Goal: Transaction & Acquisition: Subscribe to service/newsletter

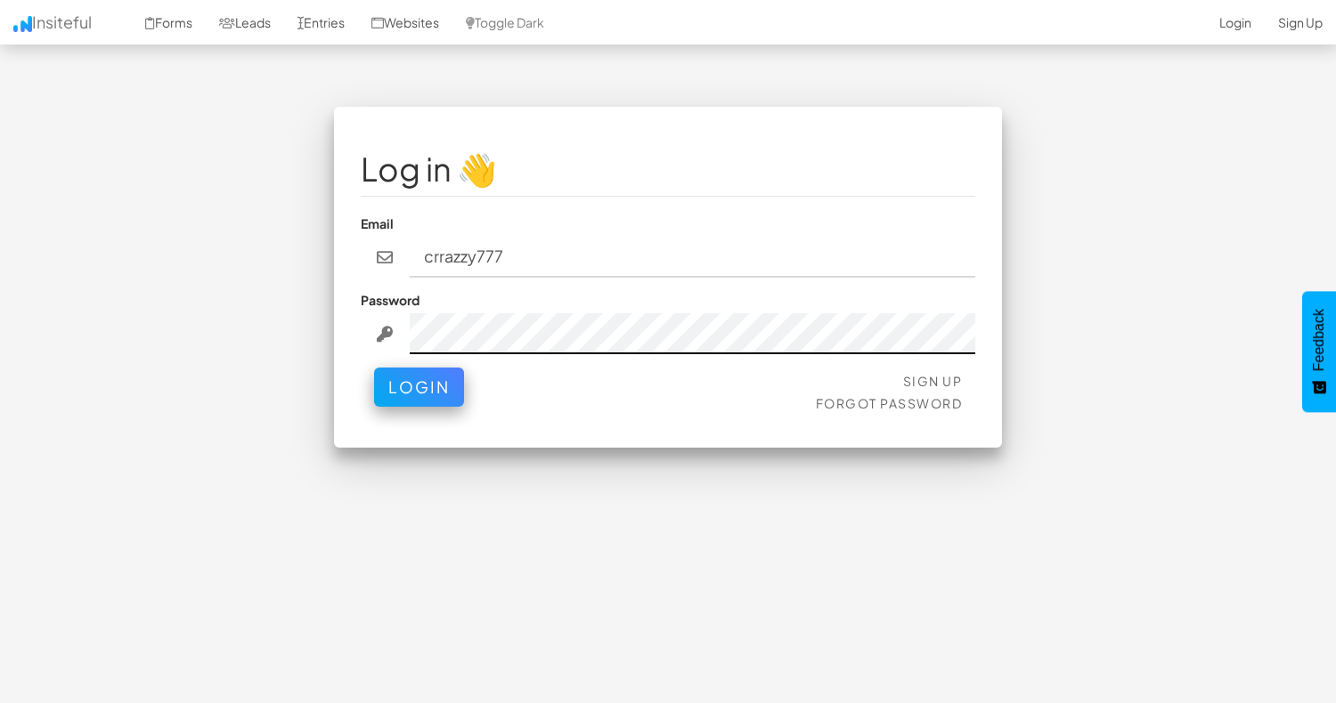
click at [418, 369] on button "Login" at bounding box center [419, 387] width 90 height 39
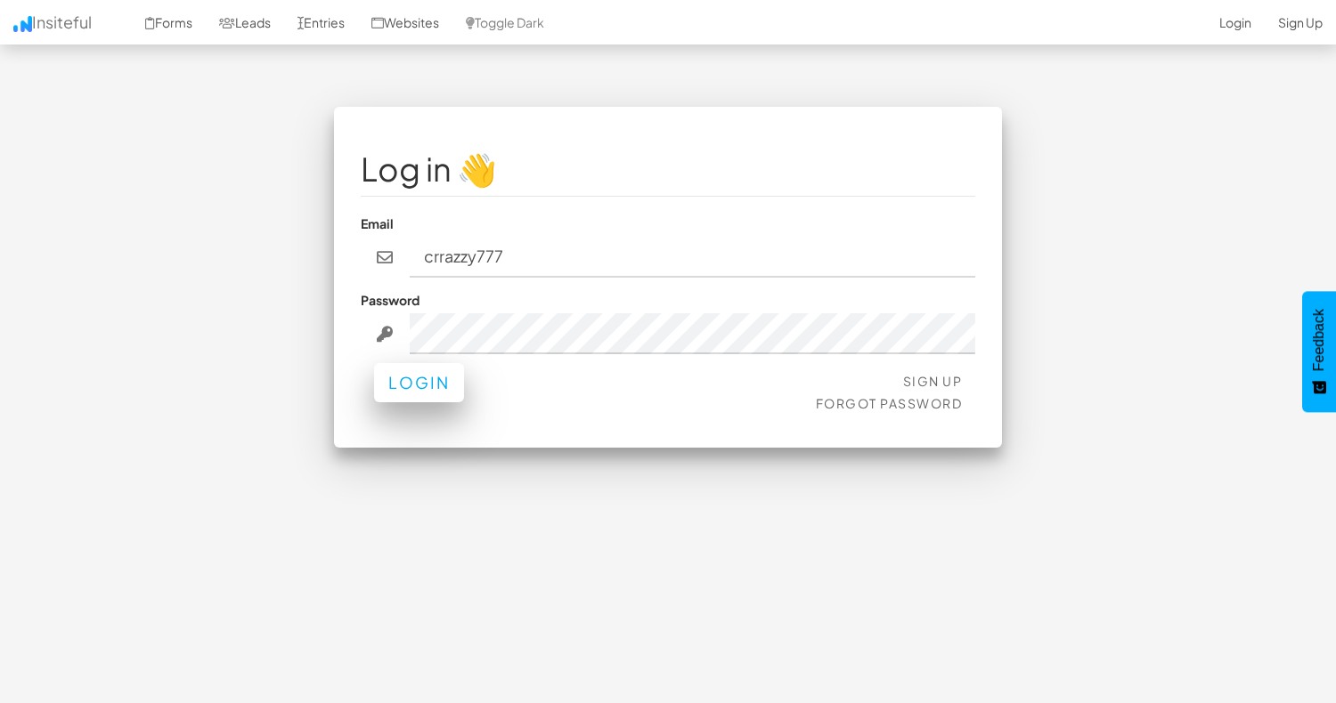
click at [398, 363] on button "Login" at bounding box center [419, 382] width 90 height 39
click at [415, 368] on button "Login" at bounding box center [419, 382] width 90 height 39
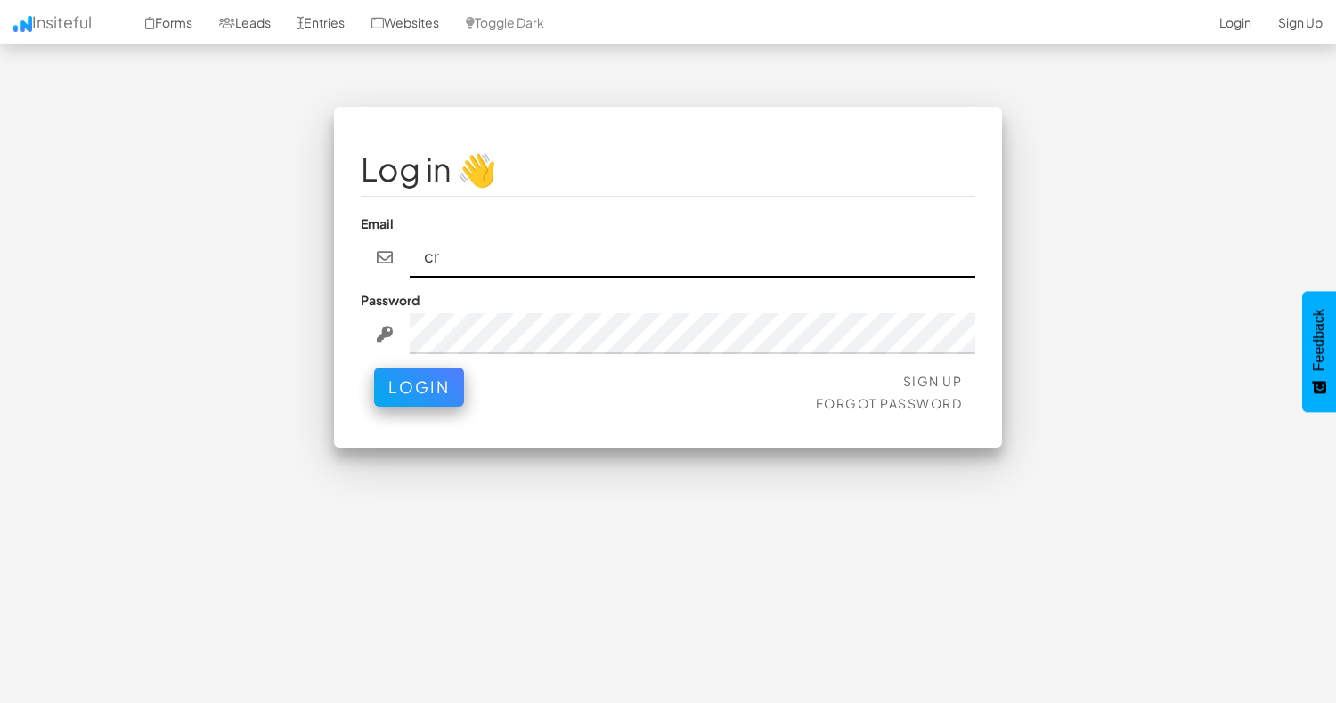
type input "c"
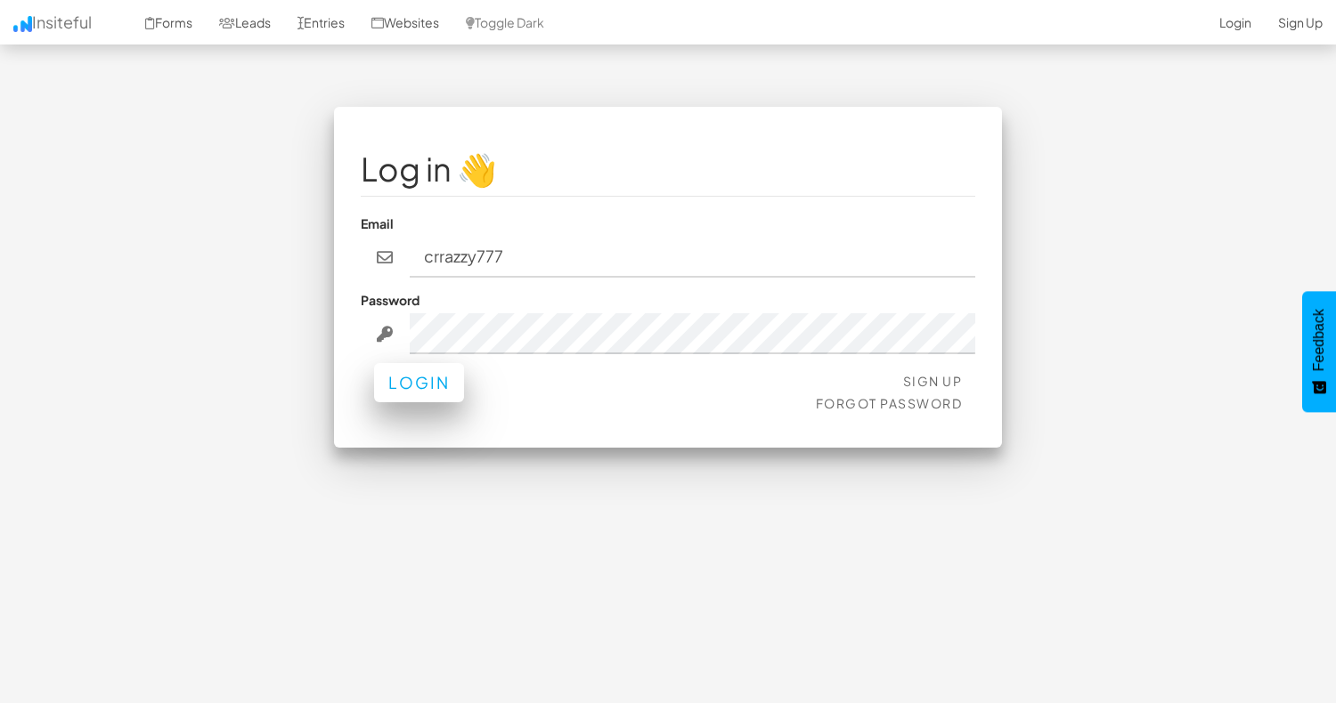
click at [423, 373] on button "Login" at bounding box center [419, 382] width 90 height 39
click at [419, 364] on button "Login" at bounding box center [419, 382] width 90 height 39
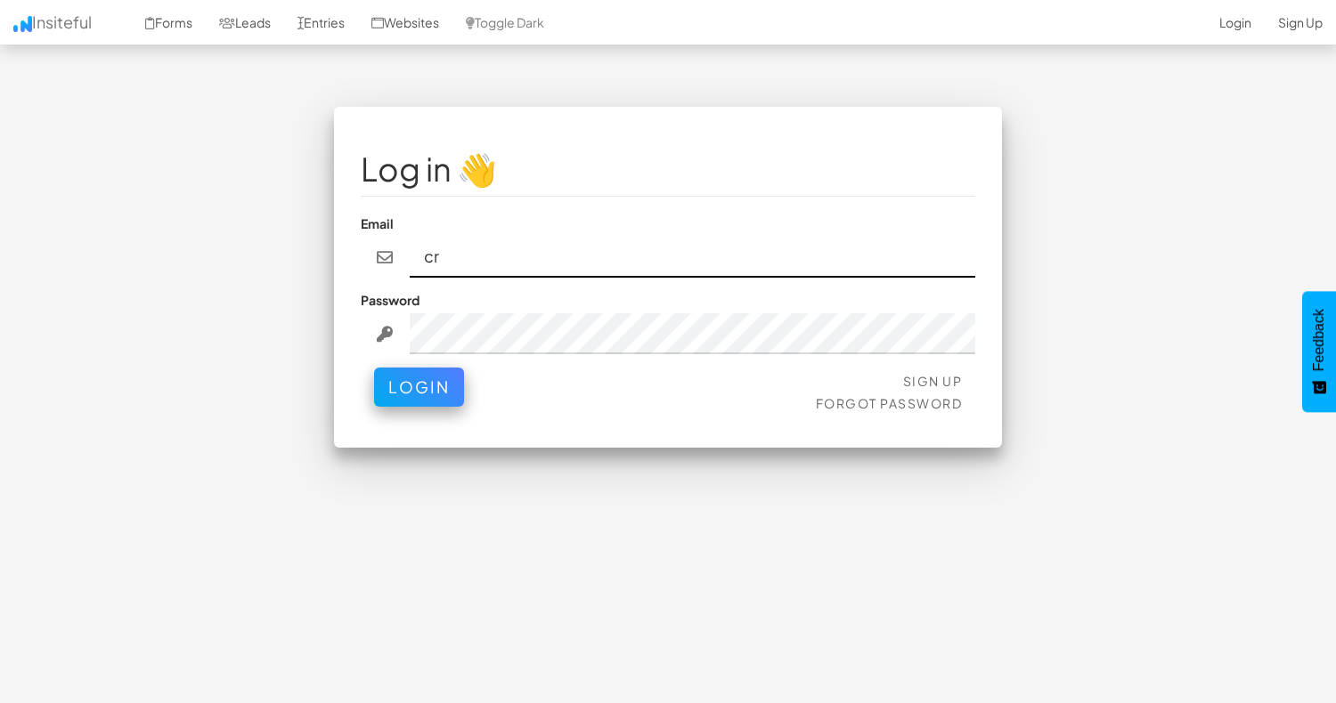
type input "c"
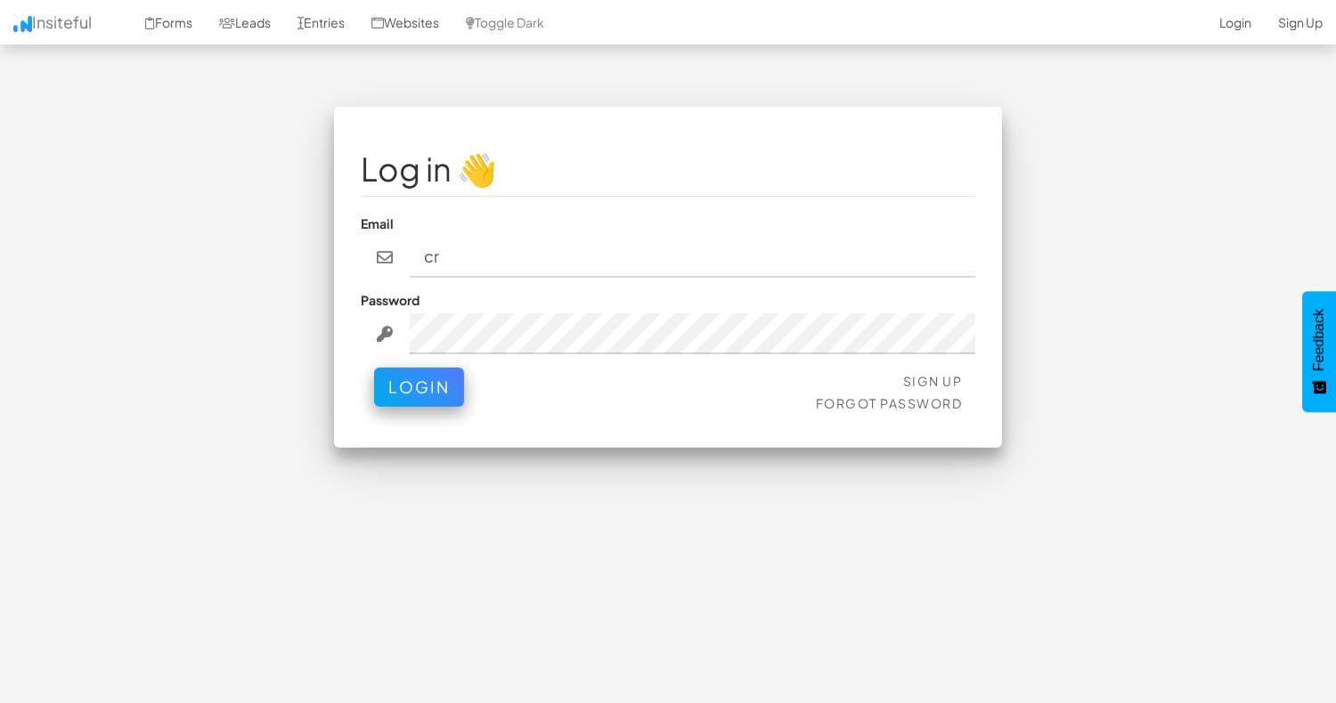
type input "c"
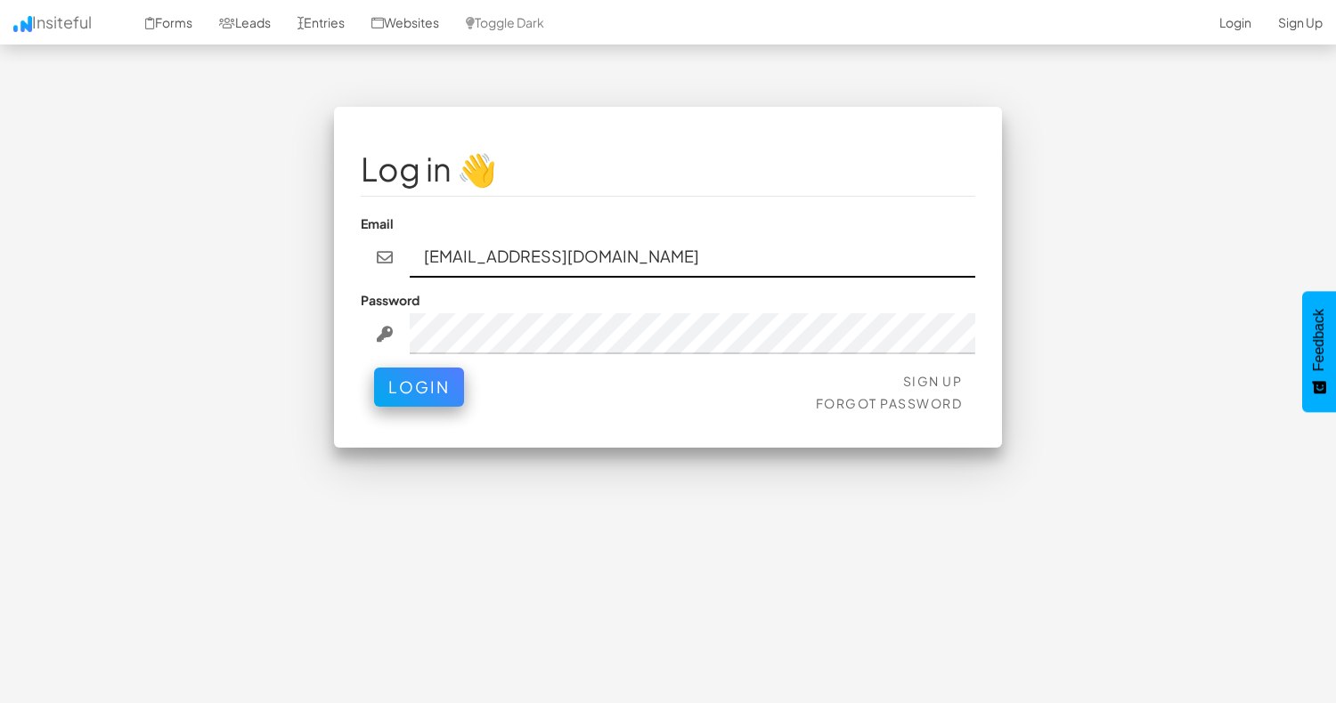
type input "[EMAIL_ADDRESS][DOMAIN_NAME]"
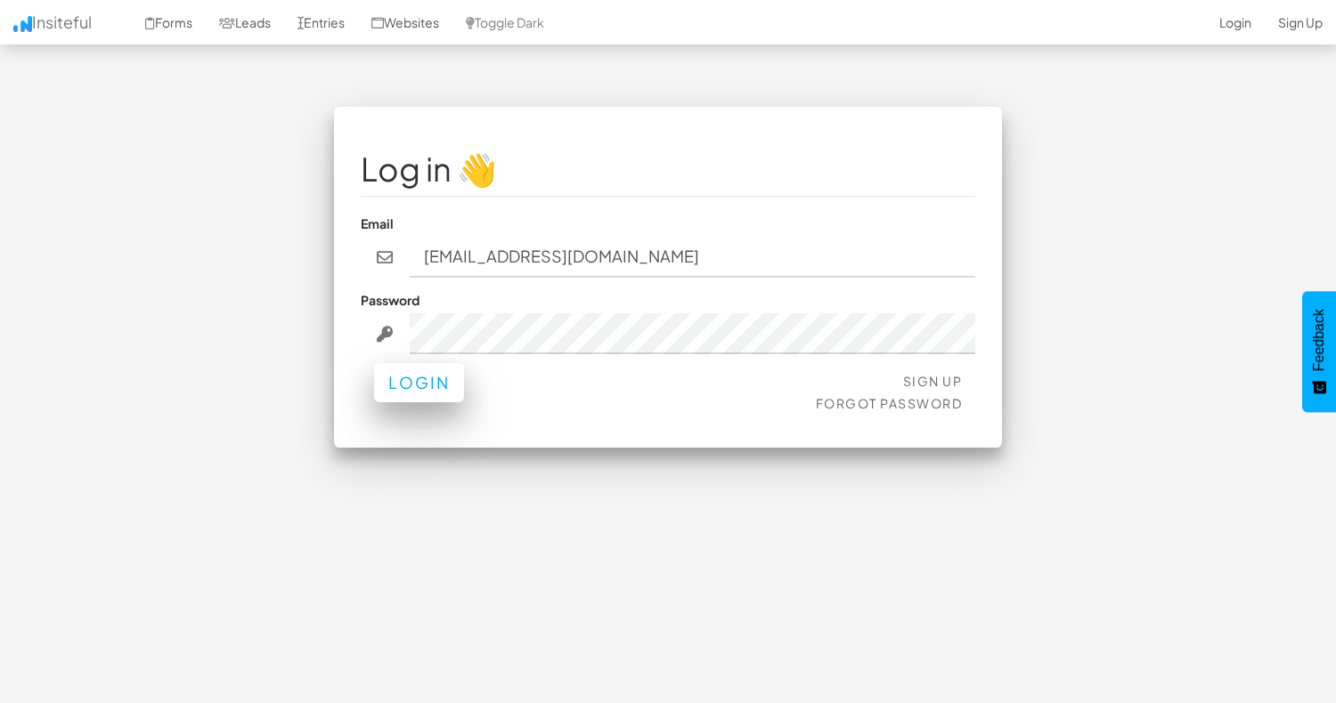
click at [440, 363] on button "Login" at bounding box center [419, 382] width 90 height 39
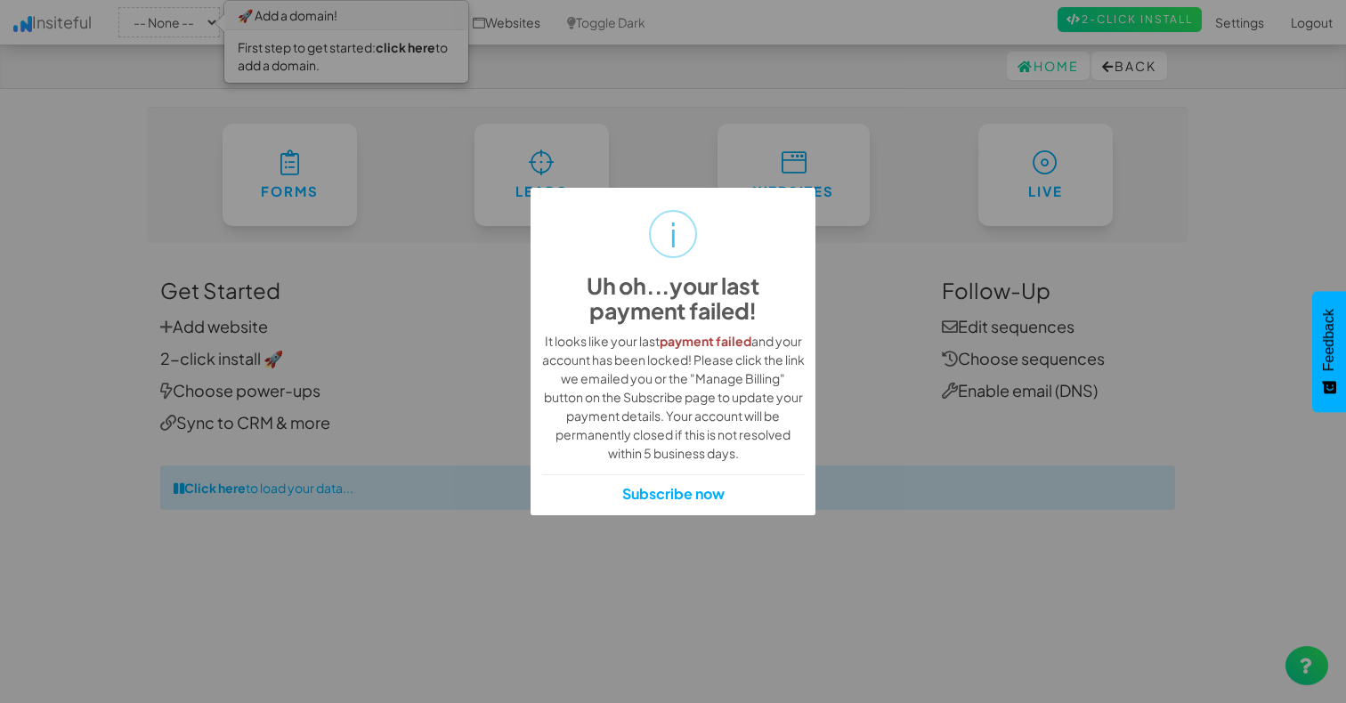
click at [879, 478] on div "i Uh oh...your last payment failed! × It looks like your last payment failed an…" at bounding box center [673, 351] width 1346 height 703
click at [679, 244] on div "i" at bounding box center [673, 234] width 48 height 48
click at [632, 128] on div "i Uh oh...your last payment failed! × It looks like your last payment failed an…" at bounding box center [673, 351] width 1346 height 703
click at [416, 46] on div "i Uh oh...your last payment failed! × It looks like your last payment failed an…" at bounding box center [673, 351] width 1346 height 703
click at [669, 492] on link "Subscribe now" at bounding box center [673, 494] width 102 height 20
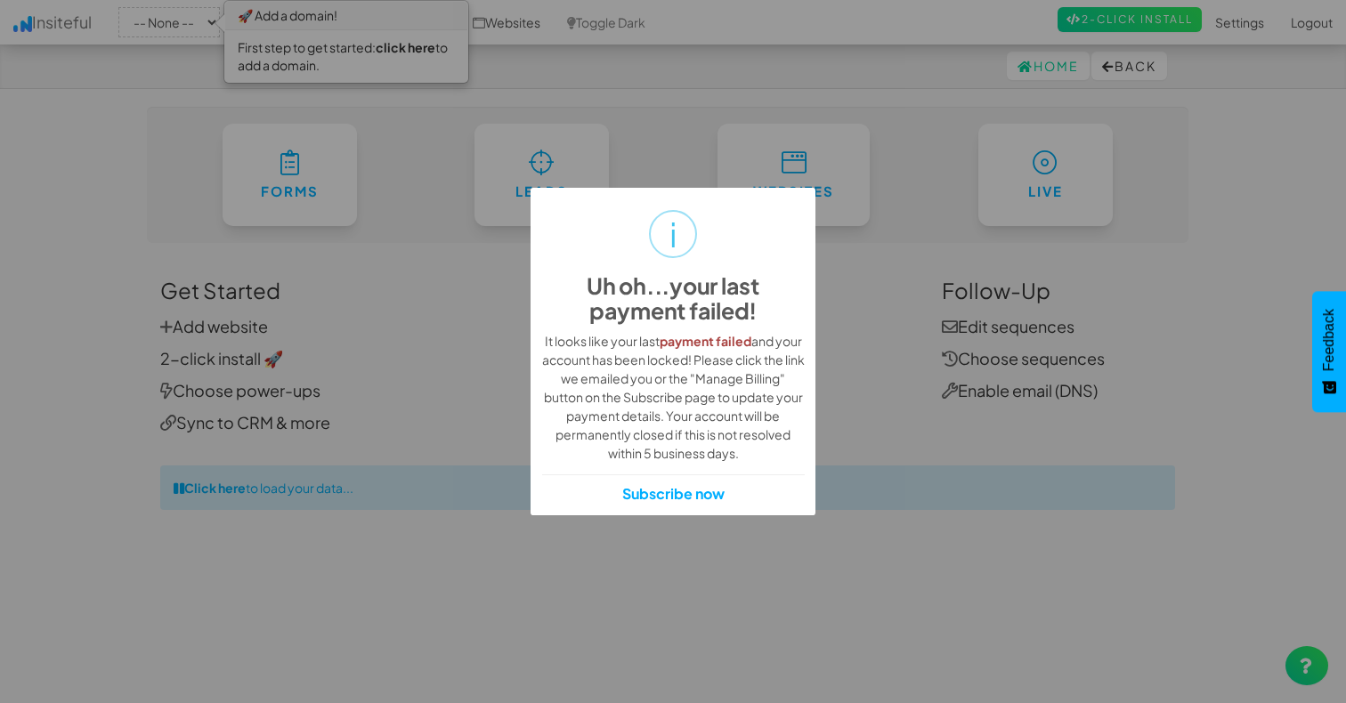
click at [974, 455] on div "i Uh oh...your last payment failed! × It looks like your last payment failed an…" at bounding box center [673, 351] width 1346 height 703
click at [1128, 18] on div "i Uh oh...your last payment failed! × It looks like your last payment failed an…" at bounding box center [673, 351] width 1346 height 703
click at [1175, 217] on div "i Uh oh...your last payment failed! × It looks like your last payment failed an…" at bounding box center [673, 351] width 1346 height 703
click at [672, 500] on link "Subscribe now" at bounding box center [673, 494] width 102 height 20
click at [669, 498] on link "Subscribe now" at bounding box center [673, 494] width 102 height 20
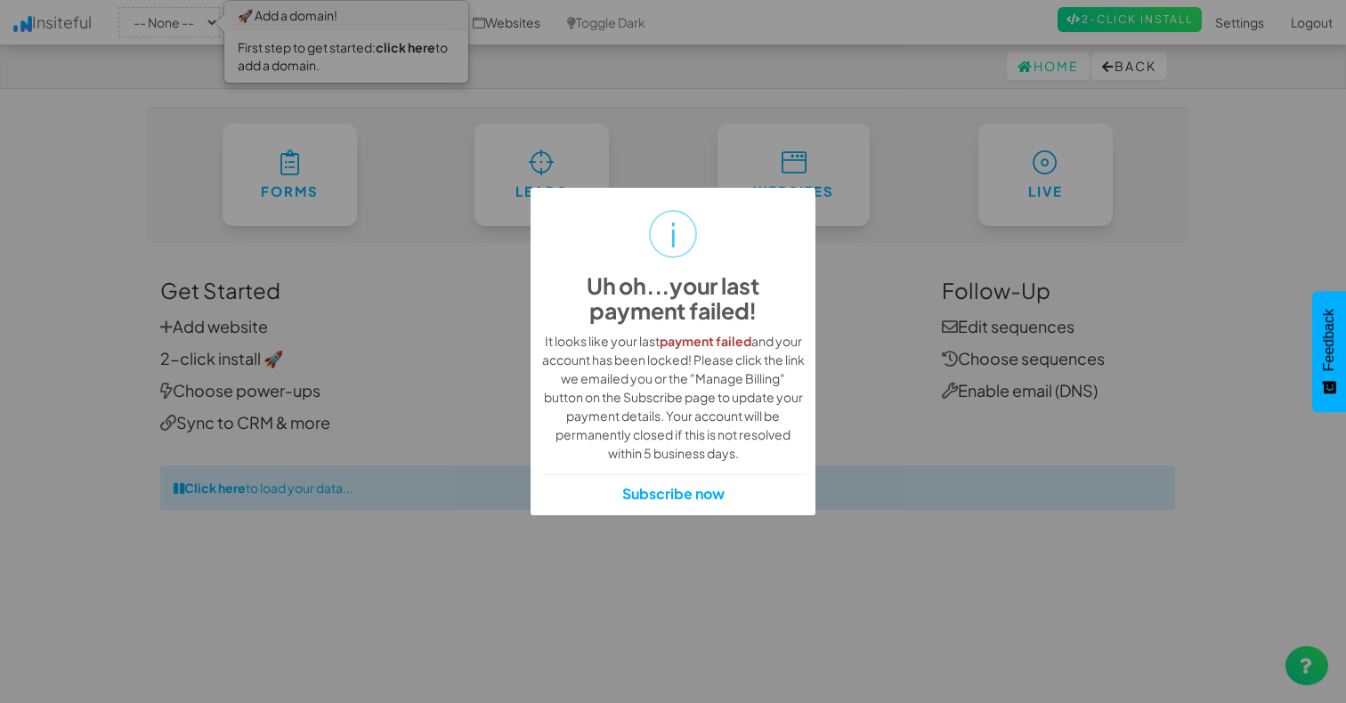
click at [669, 498] on link "Subscribe now" at bounding box center [673, 494] width 102 height 20
click at [698, 394] on div "It looks like your last payment failed and your account has been locked! Please…" at bounding box center [673, 397] width 263 height 131
click at [803, 208] on div "i Uh oh...your last payment failed! ×" at bounding box center [673, 266] width 263 height 134
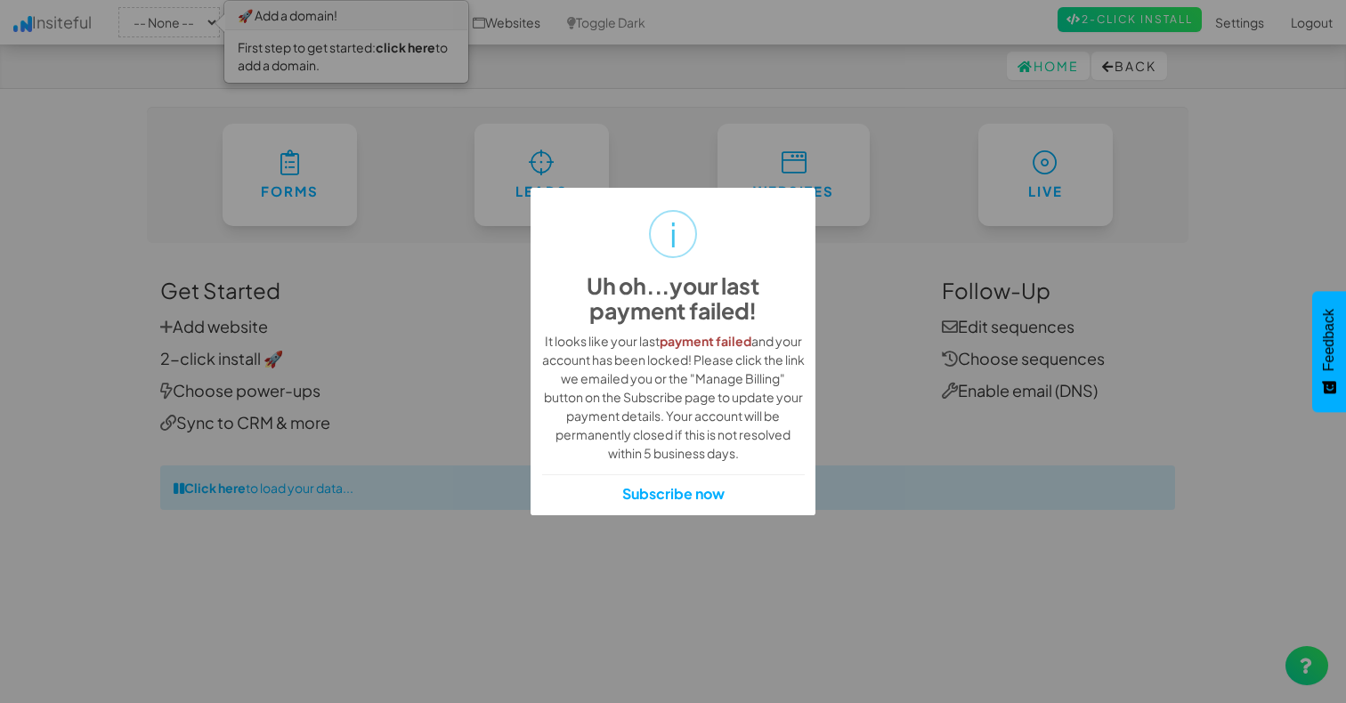
click at [1178, 256] on div "i Uh oh...your last payment failed! × It looks like your last payment failed an…" at bounding box center [673, 351] width 1346 height 703
click at [1232, 25] on div "i Uh oh...your last payment failed! × It looks like your last payment failed an…" at bounding box center [673, 351] width 1346 height 703
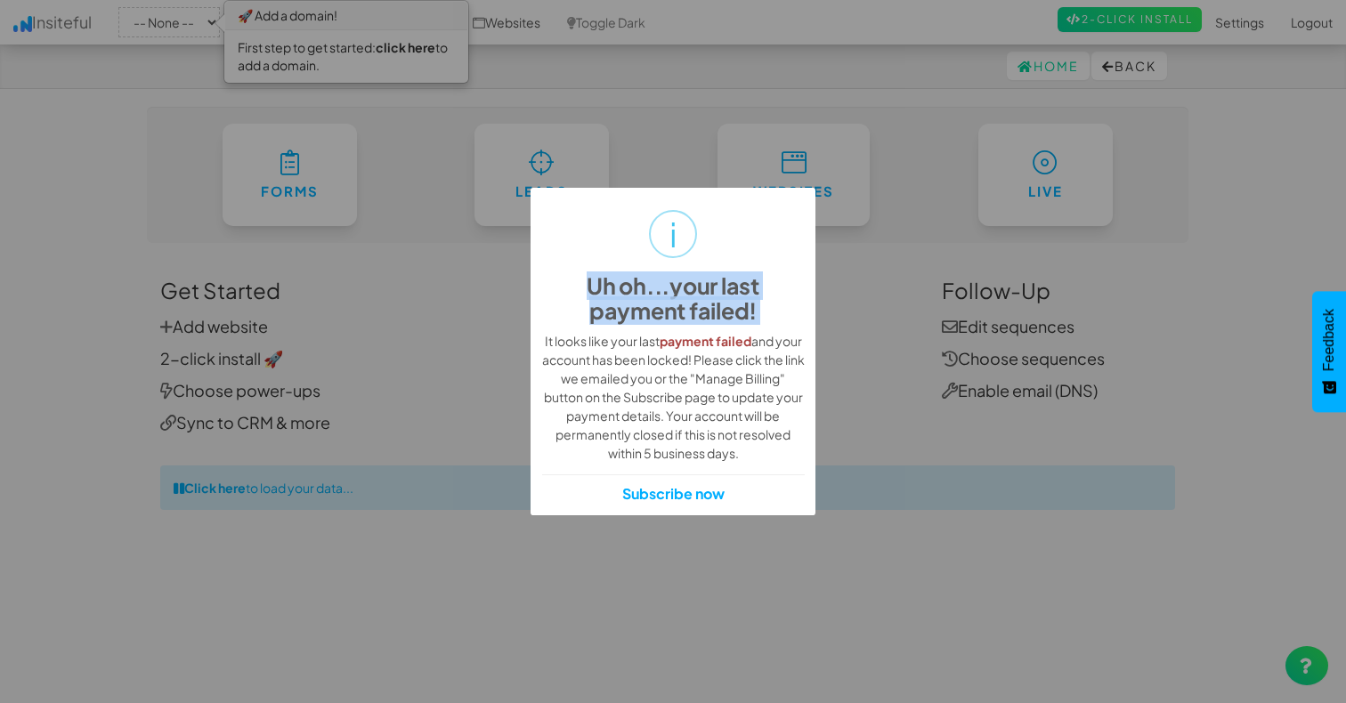
click at [1232, 25] on div "i Uh oh...your last payment failed! × It looks like your last payment failed an…" at bounding box center [673, 351] width 1346 height 703
click at [1191, 235] on div "i Uh oh...your last payment failed! × It looks like your last payment failed an…" at bounding box center [673, 351] width 1346 height 703
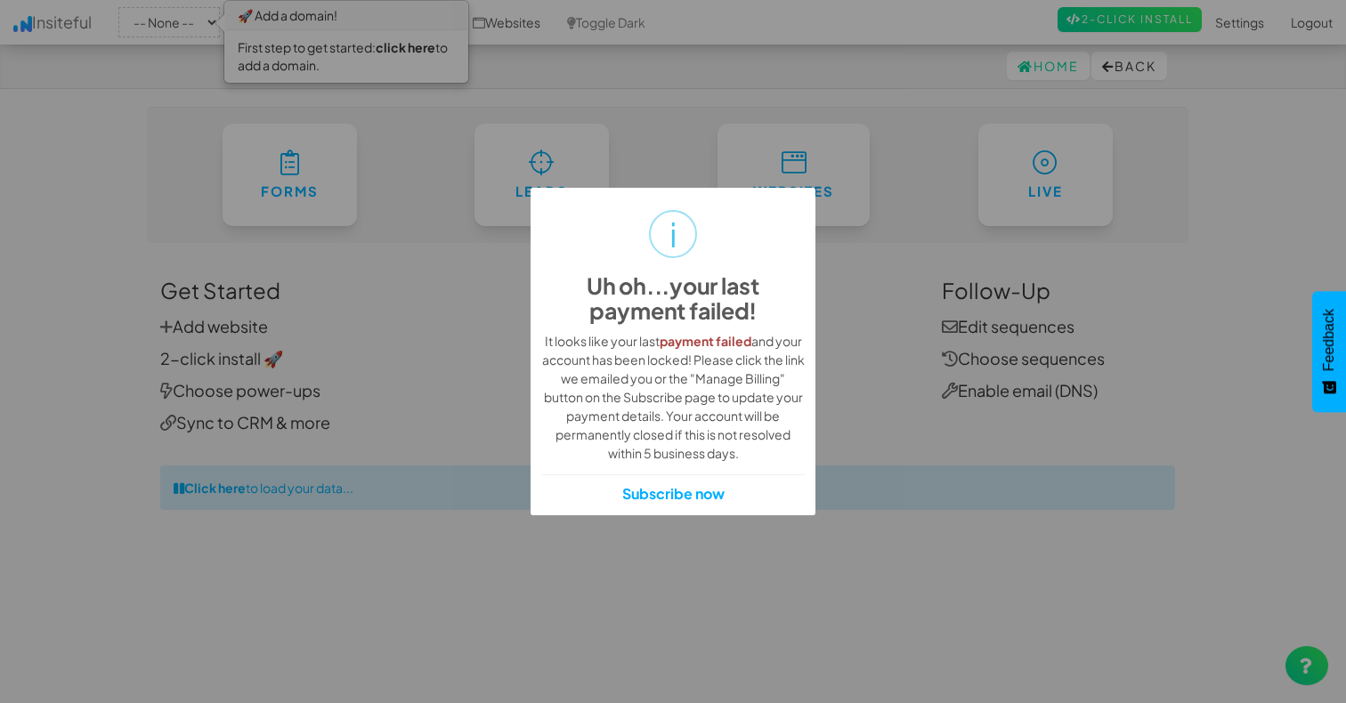
click at [1191, 235] on div "i Uh oh...your last payment failed! × It looks like your last payment failed an…" at bounding box center [673, 351] width 1346 height 703
click at [51, 35] on div "i Uh oh...your last payment failed! × It looks like your last payment failed an…" at bounding box center [673, 351] width 1346 height 703
click at [401, 53] on div "i Uh oh...your last payment failed! × It looks like your last payment failed an…" at bounding box center [673, 351] width 1346 height 703
click at [664, 492] on link "Subscribe now" at bounding box center [673, 494] width 102 height 20
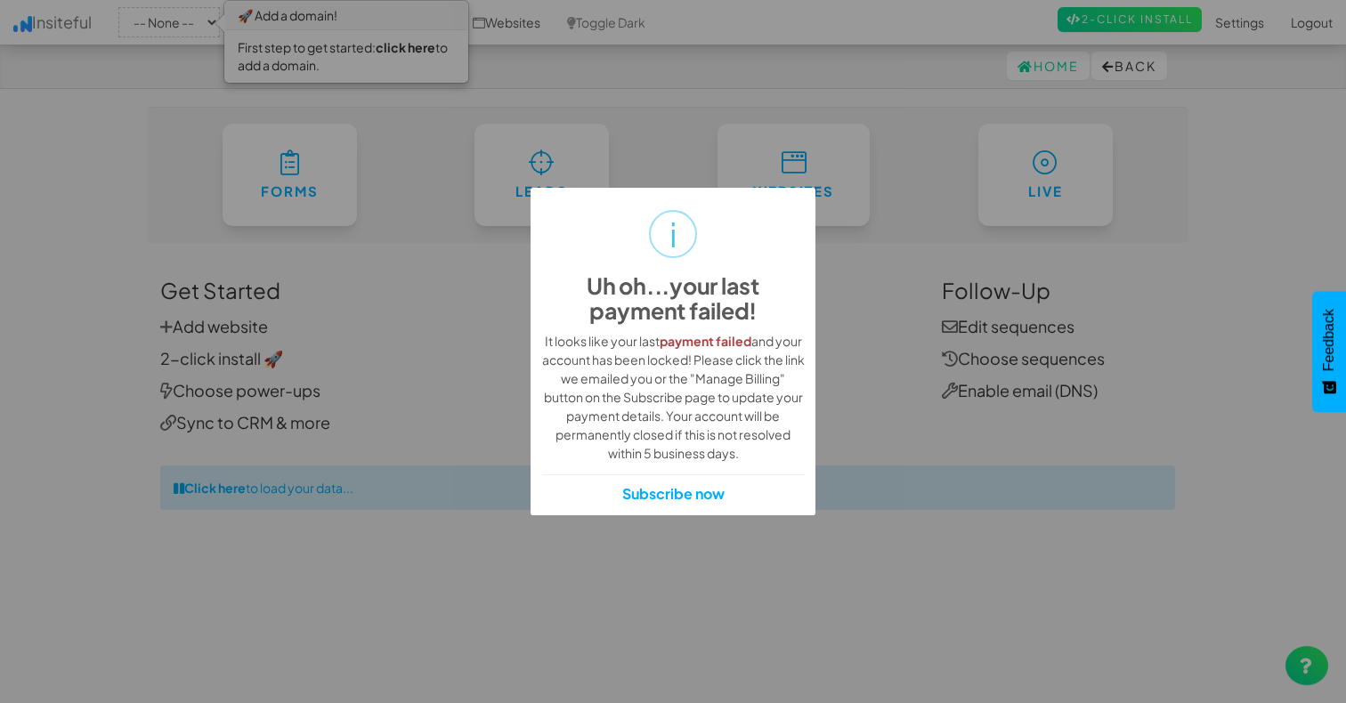
click at [1325, 372] on button "Feedback" at bounding box center [1330, 351] width 34 height 121
click at [667, 490] on link "Subscribe now" at bounding box center [673, 494] width 102 height 20
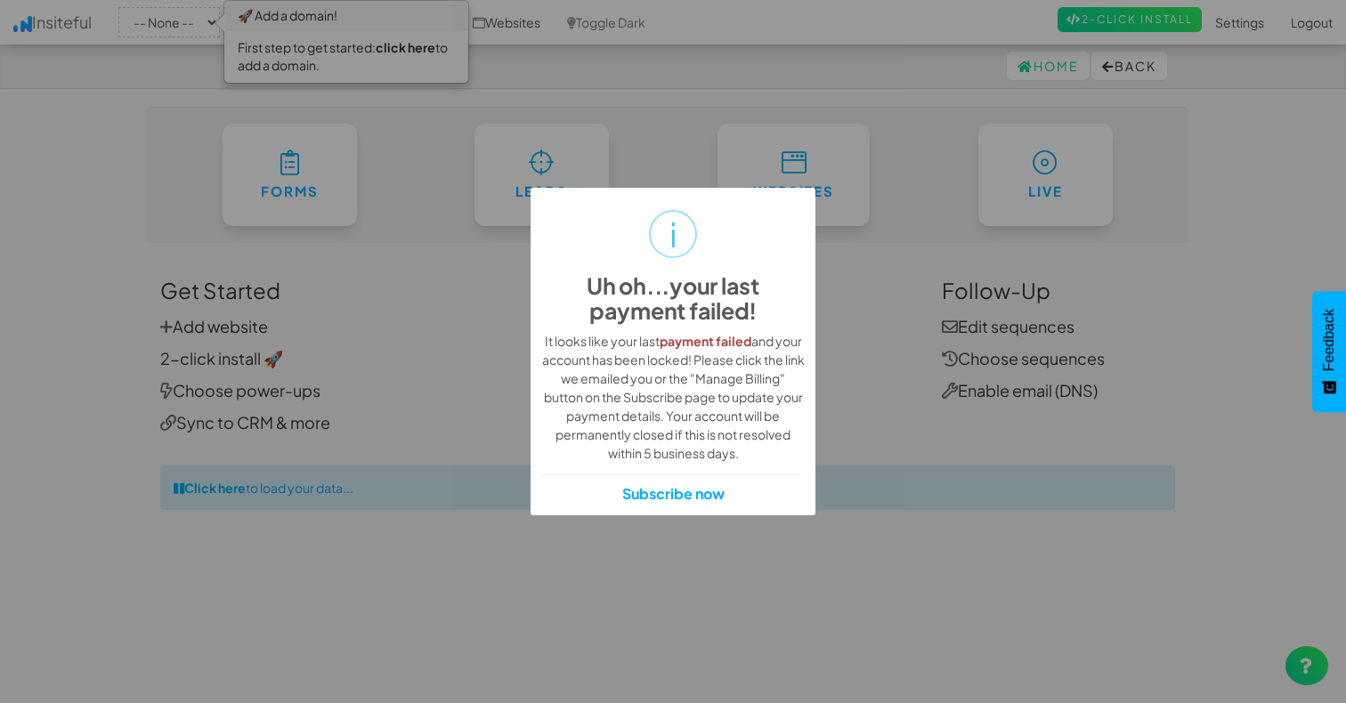
click at [667, 490] on link "Subscribe now" at bounding box center [673, 494] width 102 height 20
click at [1253, 21] on div "i Uh oh...your last payment failed! × It looks like your last payment failed an…" at bounding box center [673, 351] width 1346 height 703
click at [1290, 21] on div "i Uh oh...your last payment failed! × It looks like your last payment failed an…" at bounding box center [673, 351] width 1346 height 703
